Goal: Task Accomplishment & Management: Use online tool/utility

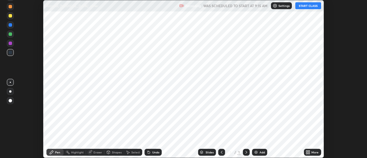
scroll to position [158, 367]
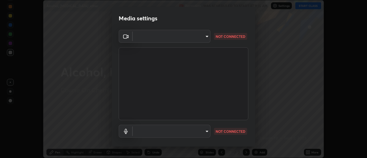
type input "58c7ca4c2348264f9cf4e8356f6e3a056ee7bfef3406c7c4633632ff0583de26"
type input "default"
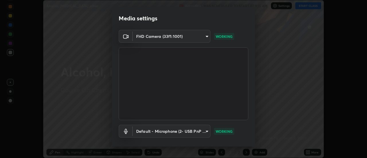
scroll to position [30, 0]
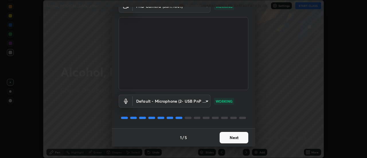
click at [162, 104] on body "Erase all Alcohol, [MEDICAL_DATA] ,ether Recording WAS SCHEDULED TO START AT 9:…" at bounding box center [183, 79] width 367 height 158
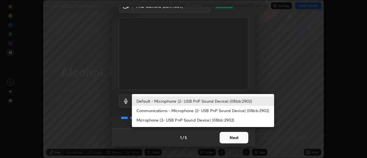
click at [145, 13] on div at bounding box center [183, 79] width 367 height 158
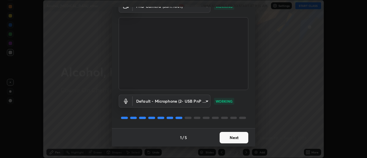
click at [150, 11] on body "Erase all Alcohol, [MEDICAL_DATA] ,ether Recording WAS SCHEDULED TO START AT 9:…" at bounding box center [183, 79] width 367 height 158
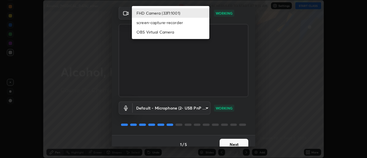
click at [158, 36] on li "OBS Virtual Camera" at bounding box center [170, 31] width 77 height 9
type input "ae12122a0eecbf75284ff6e1e32c573dea1decfc21fe035939c4b97723a4fd70"
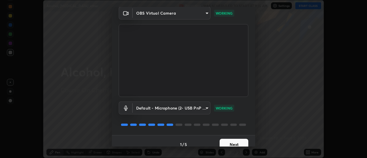
scroll to position [30, 0]
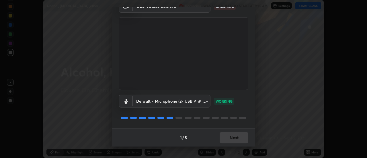
click at [230, 138] on div "1 / 5 Next" at bounding box center [183, 137] width 143 height 18
click at [231, 138] on div "1 / 5 Next" at bounding box center [183, 137] width 143 height 18
click at [232, 140] on div "1 / 5 Next" at bounding box center [183, 137] width 143 height 18
click at [232, 138] on button "Next" at bounding box center [234, 137] width 29 height 11
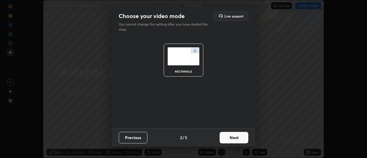
scroll to position [0, 0]
click at [231, 136] on button "Next" at bounding box center [234, 137] width 29 height 11
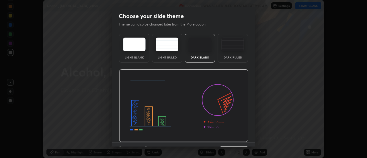
click at [231, 136] on img at bounding box center [183, 105] width 129 height 73
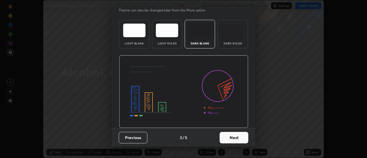
click at [238, 138] on button "Next" at bounding box center [234, 137] width 29 height 11
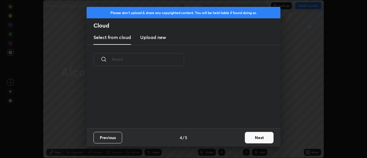
scroll to position [0, 0]
click at [254, 138] on button "Next" at bounding box center [259, 137] width 29 height 11
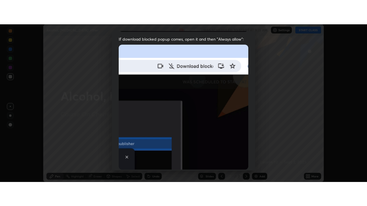
scroll to position [147, 0]
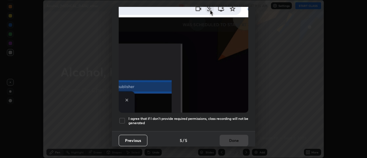
click at [125, 119] on div at bounding box center [122, 120] width 7 height 7
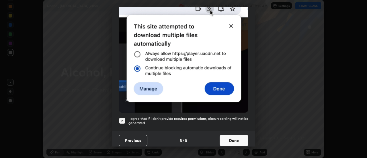
click at [226, 139] on button "Done" at bounding box center [234, 140] width 29 height 11
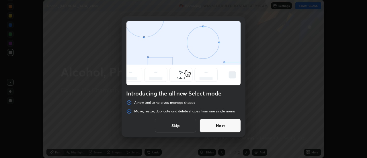
click at [179, 126] on button "Skip" at bounding box center [175, 126] width 41 height 14
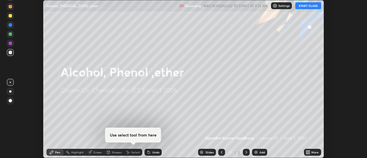
click at [306, 8] on button "START CLASS" at bounding box center [308, 5] width 26 height 7
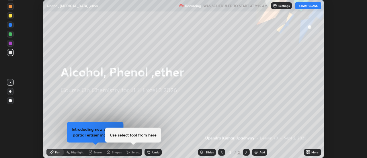
click at [309, 153] on icon at bounding box center [308, 153] width 1 height 1
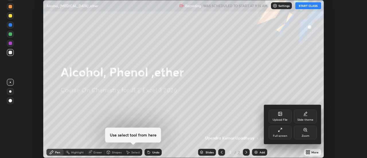
click at [279, 135] on div "Full screen" at bounding box center [280, 135] width 14 height 3
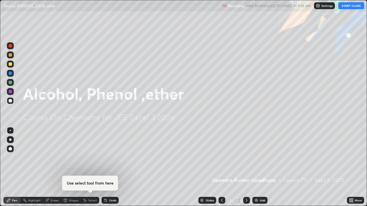
scroll to position [206, 367]
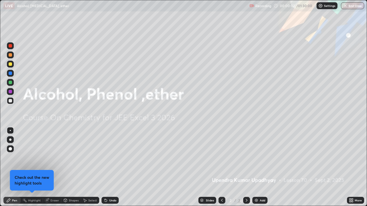
click at [254, 158] on img at bounding box center [256, 200] width 5 height 5
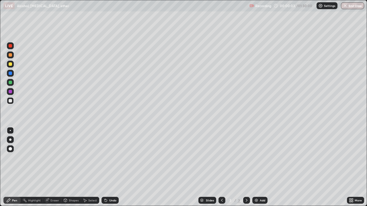
click at [222, 158] on icon at bounding box center [222, 200] width 5 height 5
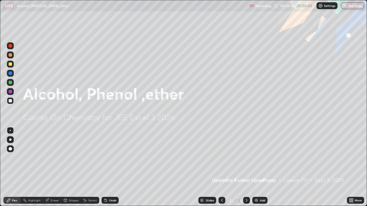
click at [245, 158] on icon at bounding box center [246, 200] width 5 height 5
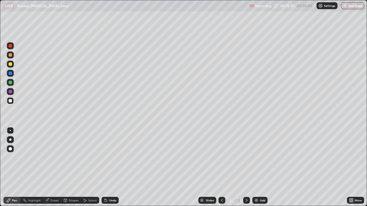
click at [11, 64] on div at bounding box center [10, 64] width 3 height 3
click at [11, 103] on div at bounding box center [10, 100] width 7 height 7
click at [11, 102] on div at bounding box center [10, 100] width 3 height 3
click at [111, 158] on div "Undo" at bounding box center [109, 200] width 17 height 7
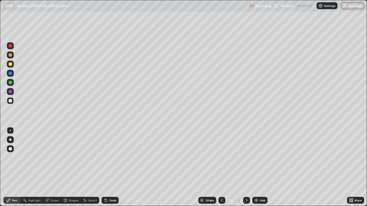
click at [111, 158] on div "Undo" at bounding box center [109, 200] width 17 height 7
click at [107, 158] on div "Undo" at bounding box center [109, 200] width 17 height 7
click at [108, 158] on div "Undo" at bounding box center [109, 200] width 17 height 7
click at [111, 158] on div "Undo" at bounding box center [112, 200] width 7 height 3
click at [257, 158] on img at bounding box center [256, 200] width 5 height 5
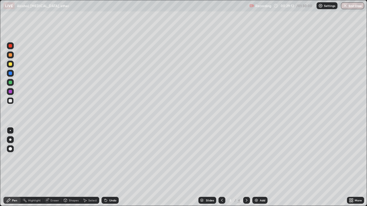
click at [11, 65] on div at bounding box center [10, 64] width 3 height 3
click at [11, 102] on div at bounding box center [10, 100] width 3 height 3
click at [10, 65] on div at bounding box center [10, 64] width 3 height 3
click at [12, 58] on div at bounding box center [10, 55] width 7 height 7
click at [9, 100] on div at bounding box center [10, 100] width 3 height 3
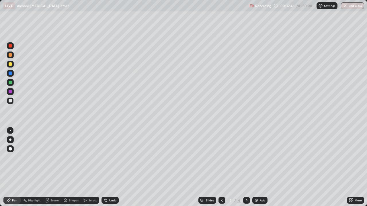
click at [108, 158] on div "Undo" at bounding box center [109, 200] width 17 height 7
click at [105, 158] on icon at bounding box center [106, 201] width 2 height 2
click at [258, 158] on img at bounding box center [256, 200] width 5 height 5
click at [10, 65] on div at bounding box center [10, 64] width 3 height 3
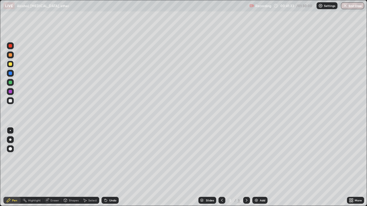
click at [11, 101] on div at bounding box center [10, 100] width 3 height 3
click at [12, 83] on div at bounding box center [10, 82] width 3 height 3
click at [11, 67] on div at bounding box center [10, 64] width 7 height 7
click at [257, 158] on img at bounding box center [256, 200] width 5 height 5
click at [221, 158] on icon at bounding box center [222, 200] width 2 height 3
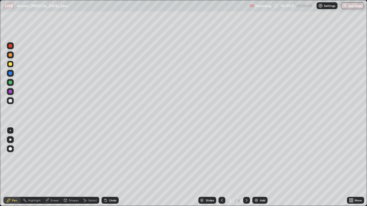
click at [11, 102] on div at bounding box center [10, 100] width 3 height 3
click at [52, 158] on div "Eraser" at bounding box center [54, 200] width 9 height 3
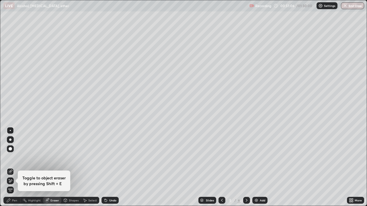
click at [11, 158] on icon at bounding box center [10, 181] width 5 height 5
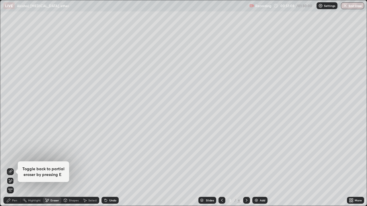
click at [15, 158] on div "Pen" at bounding box center [14, 200] width 5 height 3
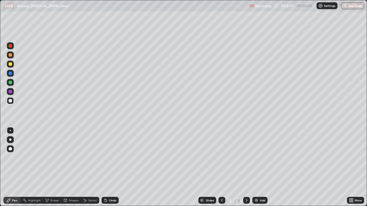
click at [246, 158] on icon at bounding box center [247, 200] width 2 height 3
click at [221, 158] on icon at bounding box center [222, 200] width 2 height 3
click at [246, 158] on icon at bounding box center [247, 200] width 2 height 3
click at [109, 158] on div "Undo" at bounding box center [112, 200] width 7 height 3
click at [110, 158] on div "Undo" at bounding box center [109, 200] width 17 height 7
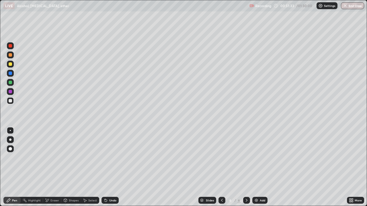
click at [110, 158] on div "Undo" at bounding box center [109, 200] width 17 height 7
click at [113, 158] on div "Undo" at bounding box center [109, 200] width 17 height 7
click at [11, 103] on div at bounding box center [10, 100] width 7 height 7
click at [11, 99] on div at bounding box center [10, 100] width 7 height 7
click at [11, 63] on div at bounding box center [10, 64] width 3 height 3
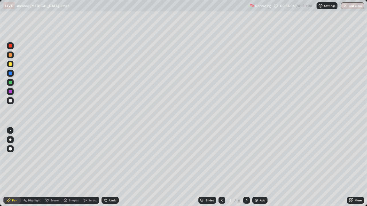
click at [260, 158] on div "Add" at bounding box center [262, 200] width 5 height 3
click at [11, 102] on div at bounding box center [10, 100] width 3 height 3
click at [10, 65] on div at bounding box center [10, 64] width 3 height 3
click at [9, 102] on div at bounding box center [10, 100] width 3 height 3
click at [13, 56] on div at bounding box center [10, 55] width 7 height 7
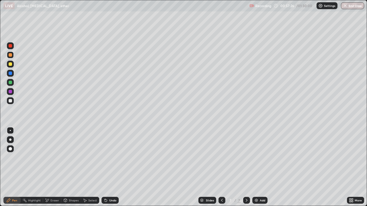
click at [11, 102] on div at bounding box center [10, 100] width 3 height 3
click at [108, 158] on div "Undo" at bounding box center [109, 200] width 17 height 7
click at [106, 158] on icon at bounding box center [105, 200] width 5 height 5
click at [106, 158] on icon at bounding box center [106, 201] width 2 height 2
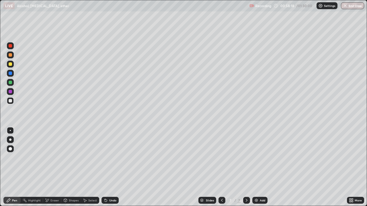
click at [221, 158] on icon at bounding box center [222, 200] width 5 height 5
click at [219, 158] on div at bounding box center [221, 200] width 7 height 7
click at [222, 158] on div at bounding box center [221, 200] width 7 height 7
click at [248, 158] on div at bounding box center [246, 200] width 7 height 7
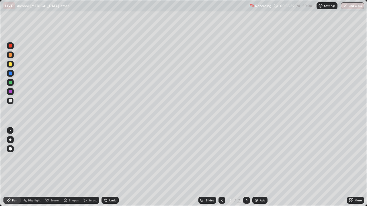
click at [246, 158] on icon at bounding box center [246, 200] width 5 height 5
click at [10, 99] on div at bounding box center [10, 100] width 3 height 3
click at [9, 92] on div at bounding box center [10, 91] width 3 height 3
click at [11, 103] on div at bounding box center [10, 100] width 7 height 7
click at [8, 67] on div at bounding box center [10, 64] width 7 height 7
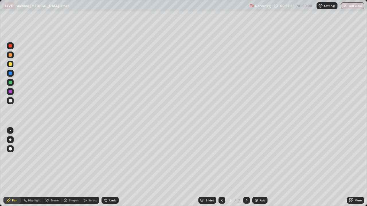
click at [0, 73] on div "Setting up your live class" at bounding box center [183, 103] width 367 height 206
click at [246, 158] on icon at bounding box center [246, 200] width 5 height 5
click at [10, 99] on div at bounding box center [10, 100] width 3 height 3
click at [247, 158] on icon at bounding box center [246, 200] width 5 height 5
click at [10, 100] on div at bounding box center [10, 100] width 3 height 3
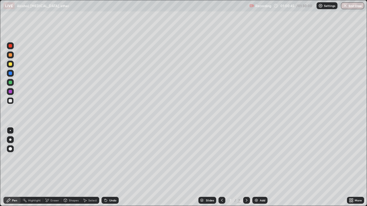
click at [111, 158] on div "Undo" at bounding box center [112, 200] width 7 height 3
click at [110, 158] on div "Undo" at bounding box center [112, 200] width 7 height 3
click at [111, 158] on div "Undo" at bounding box center [112, 200] width 7 height 3
click at [259, 158] on div "Add" at bounding box center [259, 200] width 15 height 7
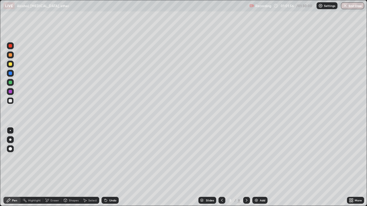
click at [8, 64] on div at bounding box center [10, 64] width 7 height 7
click at [221, 158] on icon at bounding box center [222, 200] width 5 height 5
click at [246, 158] on icon at bounding box center [246, 200] width 5 height 5
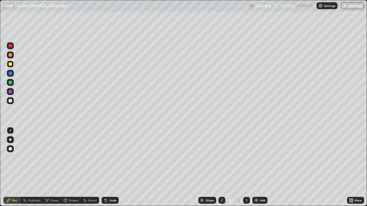
click at [12, 100] on div at bounding box center [10, 100] width 7 height 7
click at [8, 104] on div at bounding box center [10, 100] width 7 height 7
click at [10, 65] on div at bounding box center [10, 64] width 3 height 3
click at [109, 158] on div "Undo" at bounding box center [112, 200] width 7 height 3
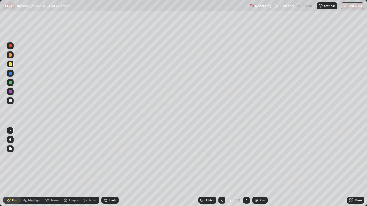
click at [110, 158] on div "Undo" at bounding box center [112, 200] width 7 height 3
click at [10, 101] on div at bounding box center [10, 100] width 3 height 3
click at [261, 158] on div "Add" at bounding box center [259, 200] width 15 height 7
click at [110, 158] on div "Undo" at bounding box center [109, 200] width 17 height 7
click at [109, 158] on div "Undo" at bounding box center [112, 200] width 7 height 3
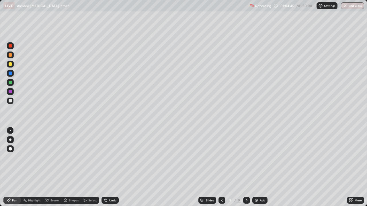
click at [113, 158] on div "Undo" at bounding box center [112, 200] width 7 height 3
click at [55, 158] on div "Eraser" at bounding box center [52, 200] width 18 height 7
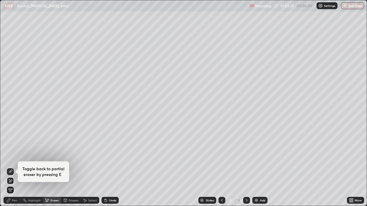
click at [10, 158] on span "Erase all" at bounding box center [10, 190] width 6 height 3
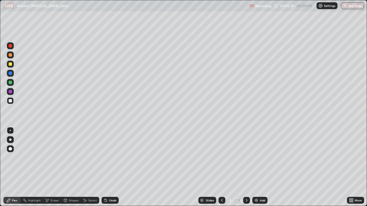
click at [13, 158] on div "Pen" at bounding box center [14, 200] width 5 height 3
click at [221, 158] on icon at bounding box center [222, 200] width 5 height 5
click at [12, 101] on div at bounding box center [10, 100] width 7 height 7
click at [10, 66] on div at bounding box center [10, 64] width 3 height 3
click at [11, 92] on div at bounding box center [10, 91] width 3 height 3
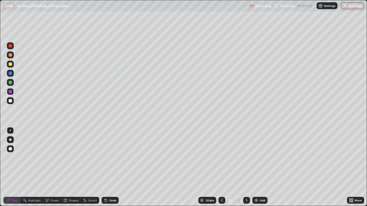
click at [10, 101] on div at bounding box center [10, 100] width 3 height 3
click at [11, 84] on div at bounding box center [10, 82] width 3 height 3
click at [10, 101] on div at bounding box center [10, 100] width 3 height 3
click at [11, 102] on div at bounding box center [10, 100] width 3 height 3
click at [11, 83] on div at bounding box center [10, 82] width 3 height 3
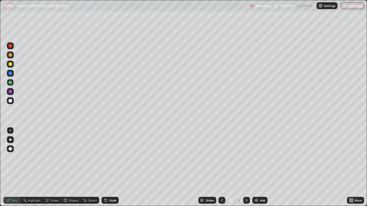
click at [11, 67] on div at bounding box center [10, 64] width 7 height 7
click at [11, 101] on div at bounding box center [10, 100] width 3 height 3
click at [246, 158] on icon at bounding box center [247, 200] width 2 height 3
click at [221, 158] on icon at bounding box center [222, 200] width 5 height 5
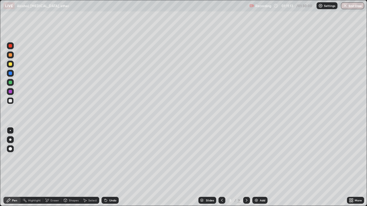
click at [54, 158] on div "Eraser" at bounding box center [54, 200] width 9 height 3
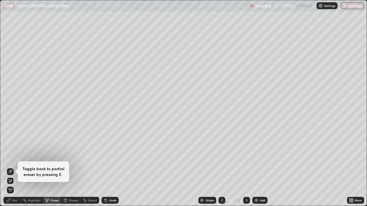
click at [12, 158] on div "Pen" at bounding box center [11, 200] width 17 height 7
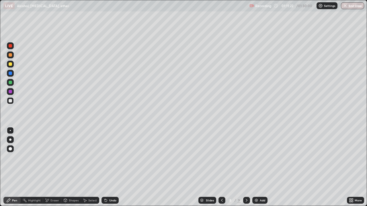
click at [246, 158] on div at bounding box center [246, 200] width 7 height 7
click at [12, 55] on div at bounding box center [10, 54] width 3 height 3
click at [11, 101] on div at bounding box center [10, 100] width 3 height 3
click at [13, 84] on div at bounding box center [10, 82] width 7 height 7
click at [221, 158] on icon at bounding box center [222, 200] width 5 height 5
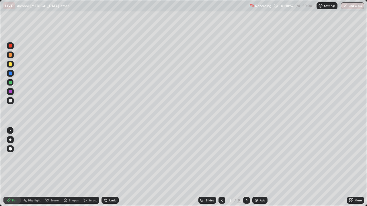
click at [246, 158] on icon at bounding box center [246, 200] width 5 height 5
click at [10, 101] on div at bounding box center [10, 100] width 3 height 3
click at [110, 158] on div "Undo" at bounding box center [112, 200] width 7 height 3
click at [12, 102] on div at bounding box center [10, 100] width 7 height 7
click at [8, 102] on div at bounding box center [10, 100] width 7 height 7
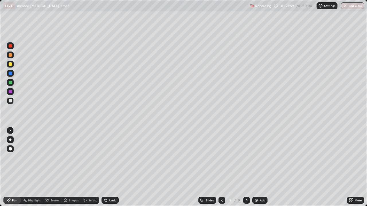
click at [260, 158] on div "Add" at bounding box center [262, 200] width 5 height 3
click at [10, 101] on div at bounding box center [10, 100] width 3 height 3
click at [10, 65] on div at bounding box center [10, 64] width 3 height 3
click at [11, 73] on div at bounding box center [10, 73] width 3 height 3
click at [11, 64] on div at bounding box center [10, 64] width 3 height 3
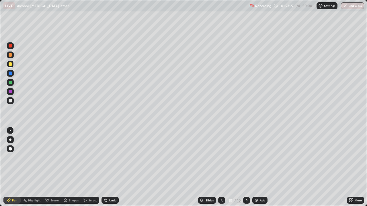
click at [10, 101] on div at bounding box center [10, 100] width 3 height 3
click at [108, 158] on div "Undo" at bounding box center [109, 200] width 17 height 7
click at [106, 158] on icon at bounding box center [106, 201] width 2 height 2
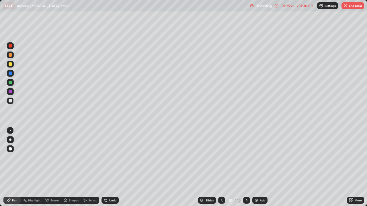
click at [106, 158] on icon at bounding box center [106, 201] width 2 height 2
click at [105, 158] on icon at bounding box center [106, 201] width 2 height 2
click at [108, 158] on div "Undo" at bounding box center [109, 200] width 17 height 7
click at [107, 158] on icon at bounding box center [105, 200] width 5 height 5
click at [105, 158] on icon at bounding box center [106, 201] width 2 height 2
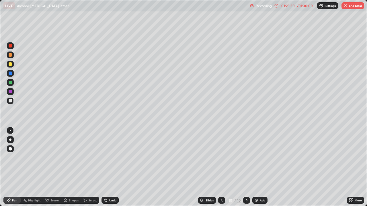
click at [105, 158] on icon at bounding box center [106, 201] width 2 height 2
click at [106, 158] on icon at bounding box center [105, 200] width 5 height 5
click at [11, 65] on div at bounding box center [10, 64] width 3 height 3
click at [89, 158] on div "Select" at bounding box center [92, 200] width 9 height 3
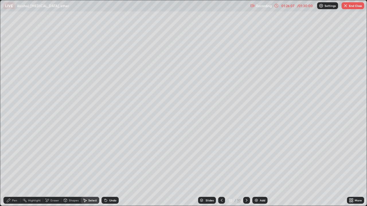
click at [71, 158] on div "Shapes" at bounding box center [74, 200] width 10 height 3
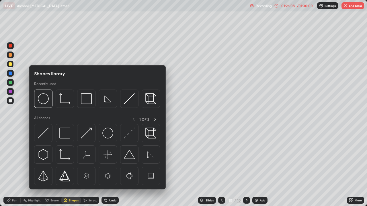
click at [30, 158] on div "Highlight" at bounding box center [34, 200] width 13 height 3
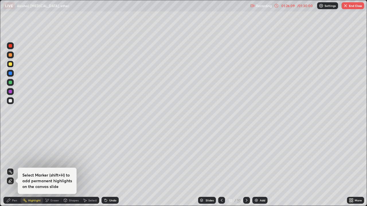
click at [14, 158] on div "Pen" at bounding box center [14, 200] width 5 height 3
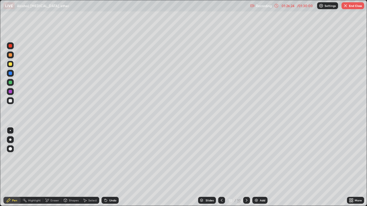
click at [112, 158] on div "Undo" at bounding box center [112, 200] width 7 height 3
click at [110, 158] on div "Undo" at bounding box center [109, 200] width 17 height 7
click at [111, 158] on div "Undo" at bounding box center [109, 200] width 17 height 7
click at [114, 158] on div "Undo" at bounding box center [109, 200] width 17 height 7
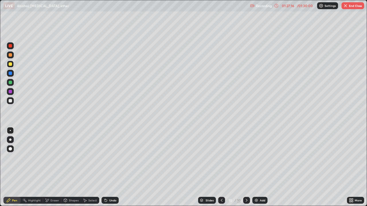
click at [10, 99] on div at bounding box center [10, 100] width 7 height 7
click at [348, 8] on button "End Class" at bounding box center [352, 5] width 23 height 7
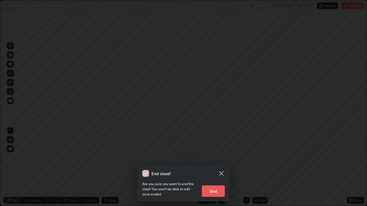
click at [219, 158] on button "End" at bounding box center [213, 191] width 23 height 11
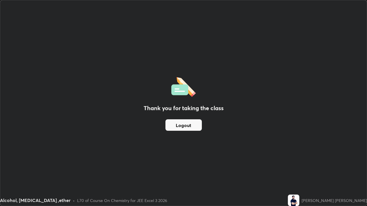
click at [198, 125] on button "Logout" at bounding box center [183, 125] width 36 height 11
